Goal: Ask a question

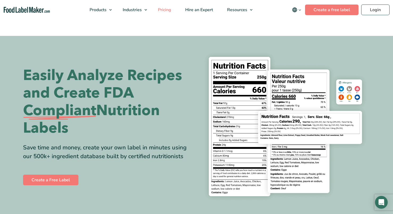
click at [165, 9] on span "Pricing" at bounding box center [164, 10] width 15 height 6
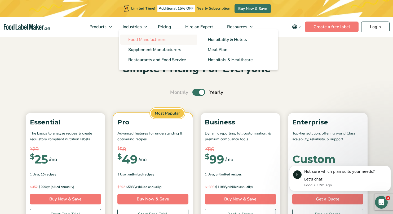
click at [145, 38] on span "Food Manufacturers" at bounding box center [147, 40] width 38 height 6
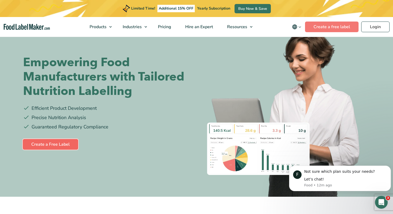
click at [64, 144] on link "Create a Free Label" at bounding box center [50, 144] width 55 height 11
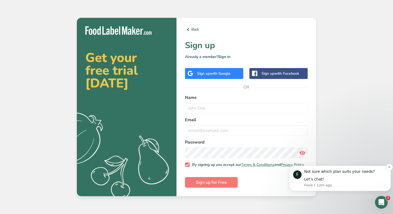
click at [317, 180] on div "Let’s chat!" at bounding box center [346, 178] width 83 height 5
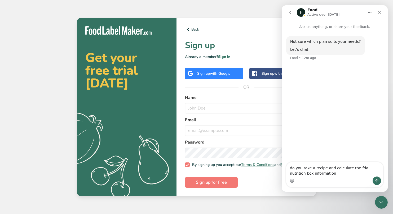
type textarea "do you take a recipe and calculate the fda nutrition box information?"
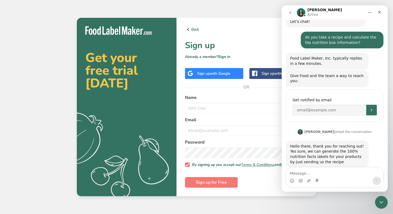
scroll to position [34, 0]
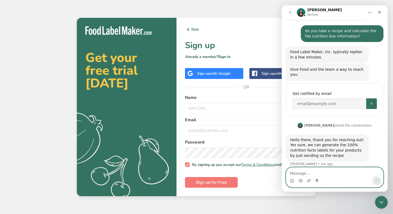
click at [328, 171] on textarea "Message…" at bounding box center [335, 171] width 97 height 9
type textarea "great thanks!"
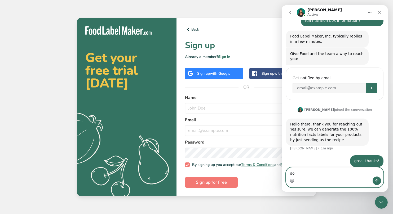
type textarea "d"
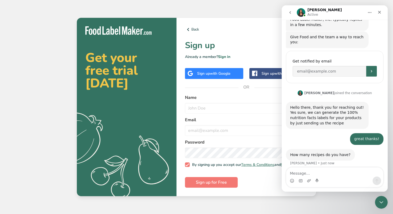
scroll to position [66, 0]
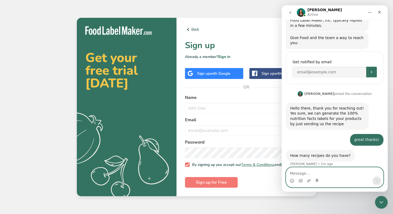
click at [316, 173] on textarea "Message…" at bounding box center [335, 171] width 97 height 9
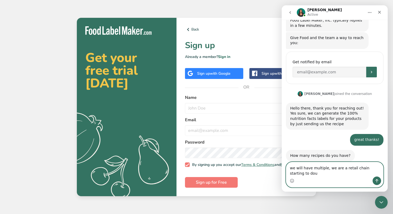
scroll to position [71, 0]
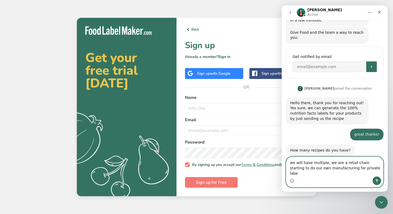
type textarea "we will have multiple, we are a retail chain starting to do our own manufacturi…"
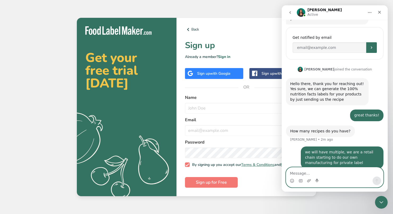
scroll to position [92, 0]
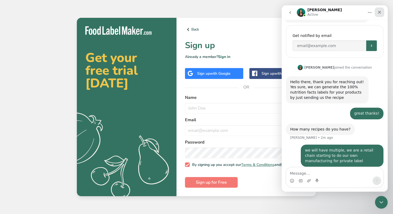
click at [380, 12] on icon "Close" at bounding box center [380, 12] width 4 height 4
